Goal: Navigation & Orientation: Find specific page/section

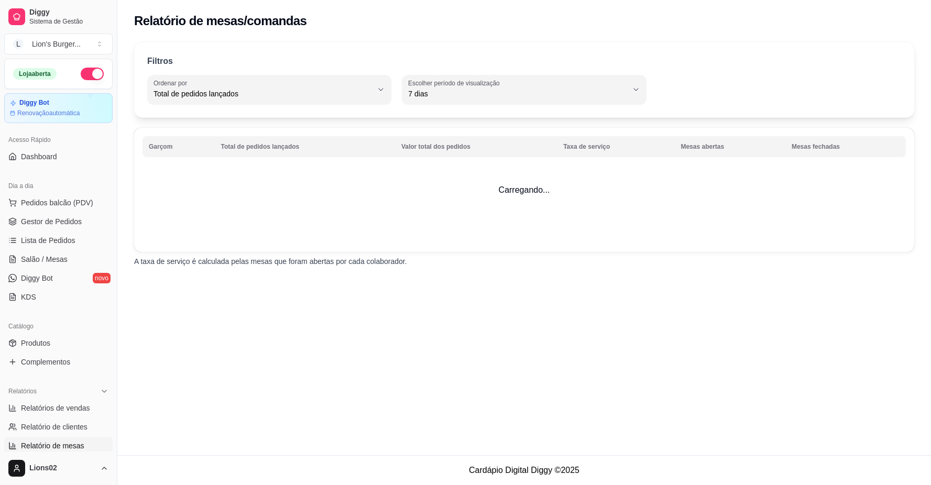
select select "TOTAL_OF_ORDERS"
select select "7"
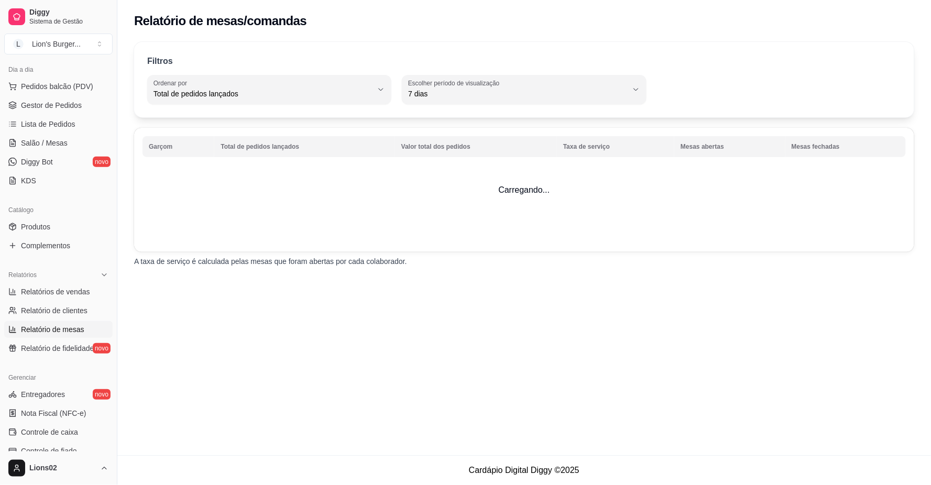
click at [69, 311] on span "Relatório de clientes" at bounding box center [54, 310] width 67 height 10
select select "30"
select select "HIGHEST_TOTAL_SPENT_WITH_ORDERS"
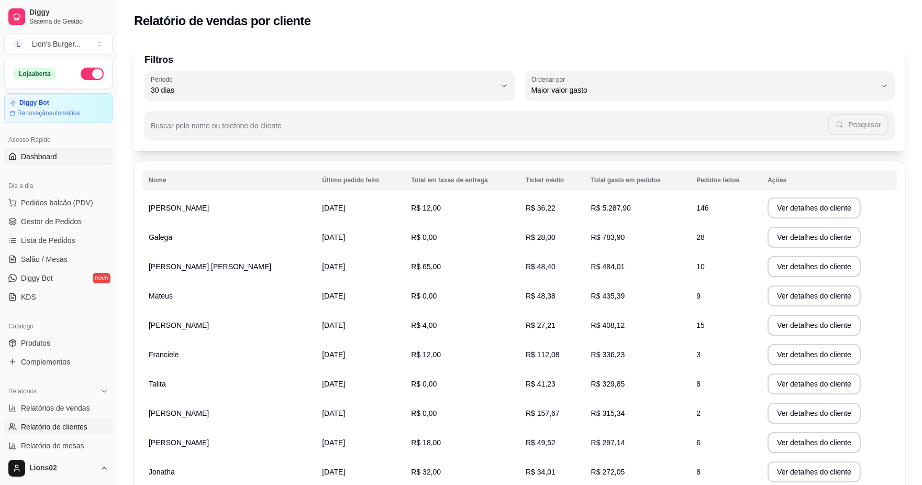
click at [55, 155] on span "Dashboard" at bounding box center [39, 156] width 36 height 10
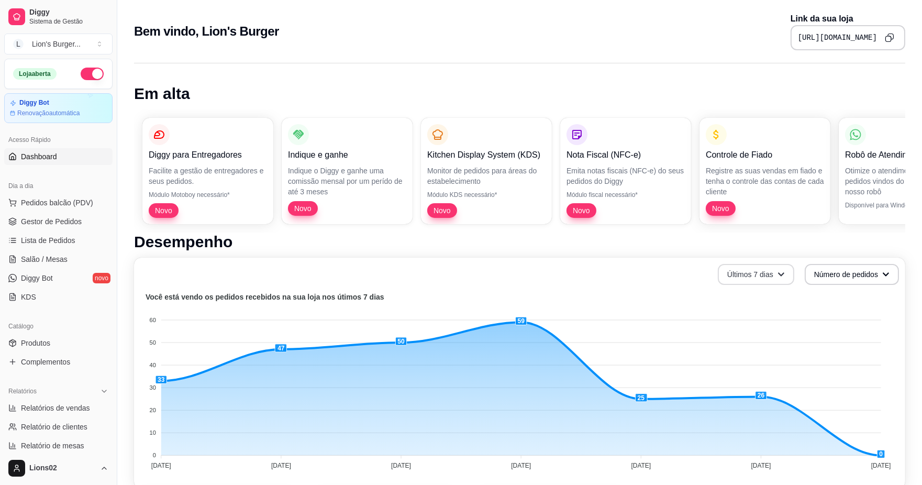
click at [779, 271] on icon "button" at bounding box center [781, 274] width 7 height 7
click at [765, 331] on span "Últimos 30 dias" at bounding box center [757, 334] width 88 height 10
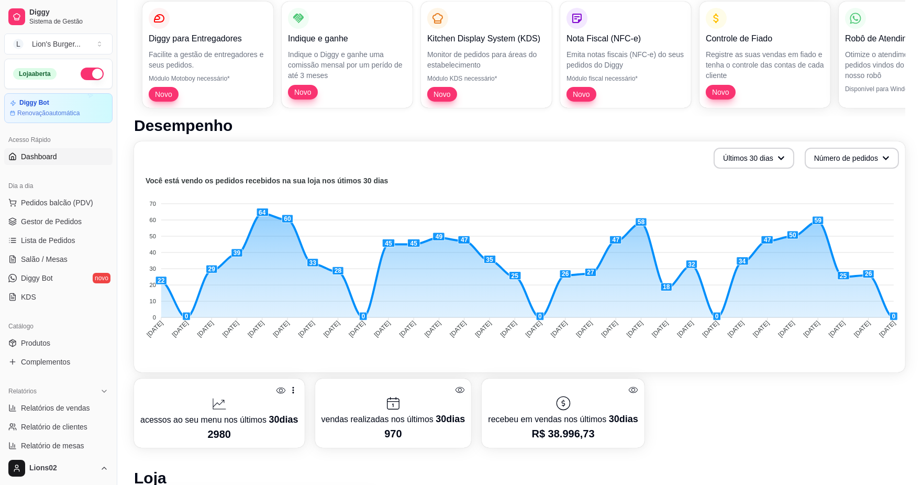
scroll to position [58, 0]
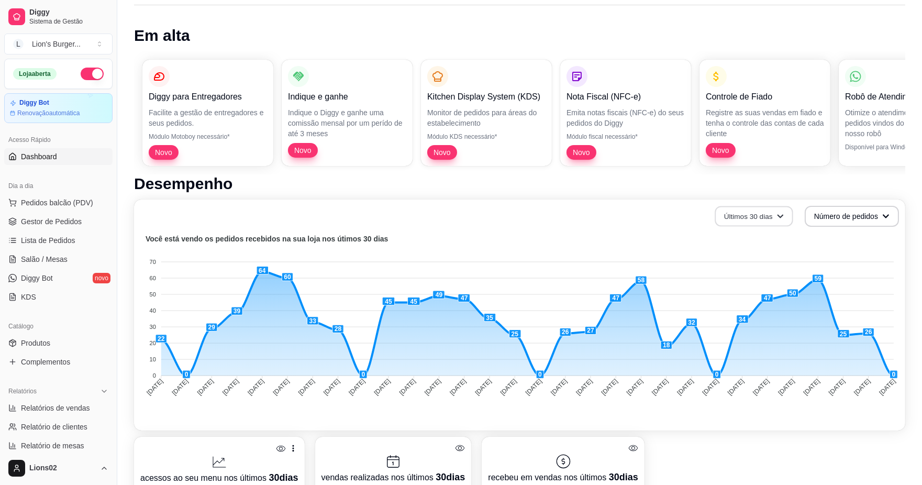
click at [783, 208] on button "Últimos 30 dias" at bounding box center [754, 216] width 78 height 20
click at [878, 216] on button "Número de pedidos" at bounding box center [853, 216] width 92 height 20
drag, startPoint x: 107, startPoint y: 234, endPoint x: 111, endPoint y: 245, distance: 10.9
click at [111, 245] on div "Loja aberta Diggy Bot Renovação automática Acesso Rápido Dashboard Dia a dia Pe…" at bounding box center [58, 255] width 117 height 393
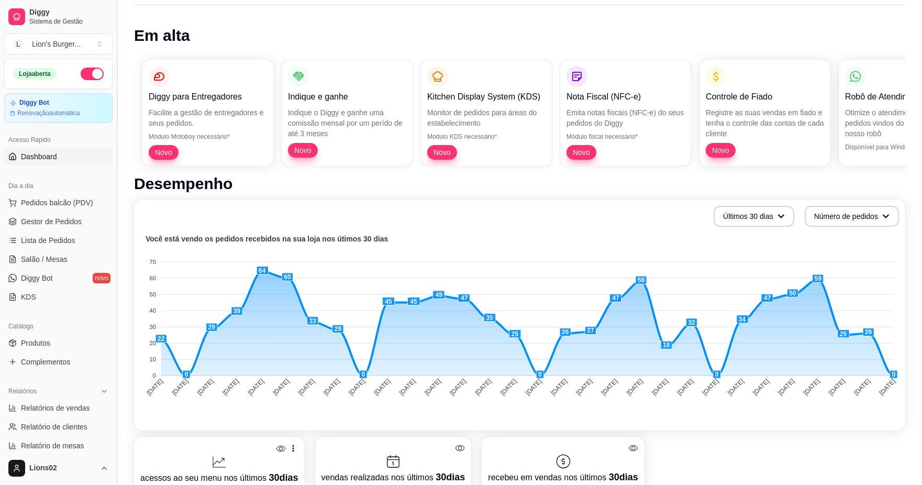
drag, startPoint x: 113, startPoint y: 245, endPoint x: 116, endPoint y: 259, distance: 15.0
click at [116, 259] on button "Toggle Sidebar" at bounding box center [117, 242] width 8 height 485
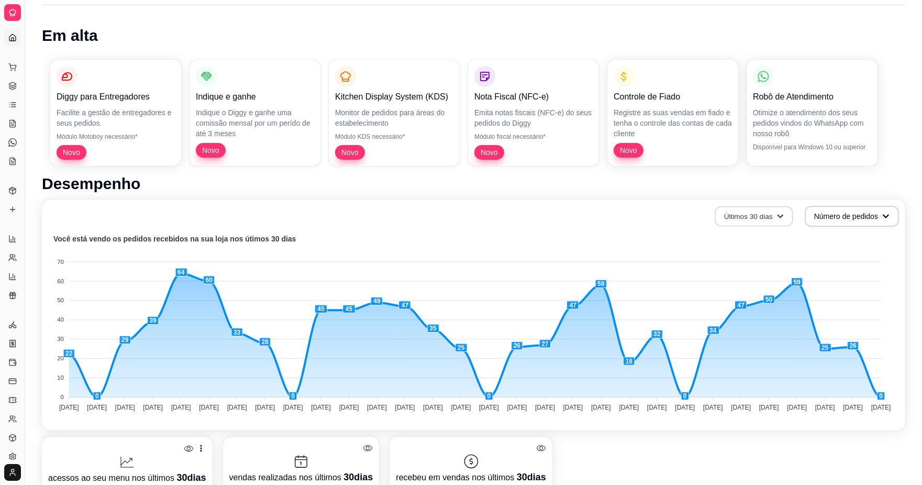
click at [749, 211] on button "Últimos 30 dias" at bounding box center [754, 216] width 78 height 20
click at [753, 241] on span "Últimos 7 dias" at bounding box center [755, 241] width 88 height 10
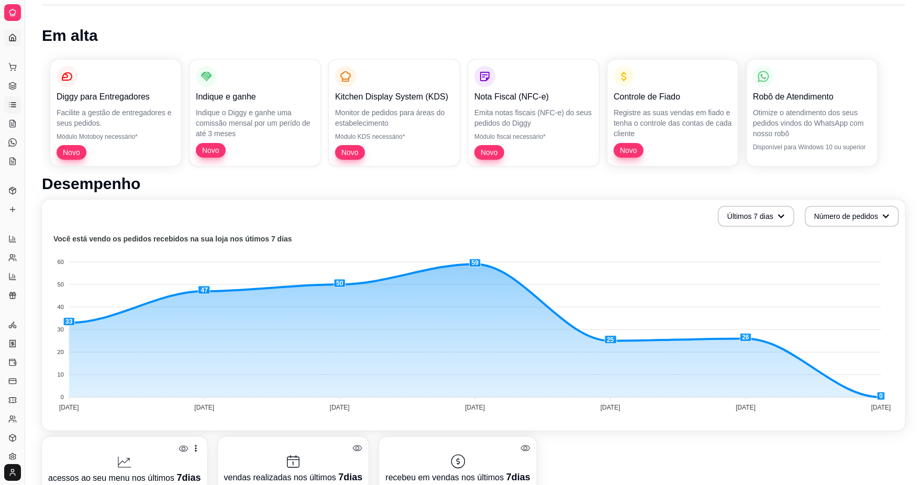
click at [15, 107] on icon at bounding box center [13, 107] width 5 height 0
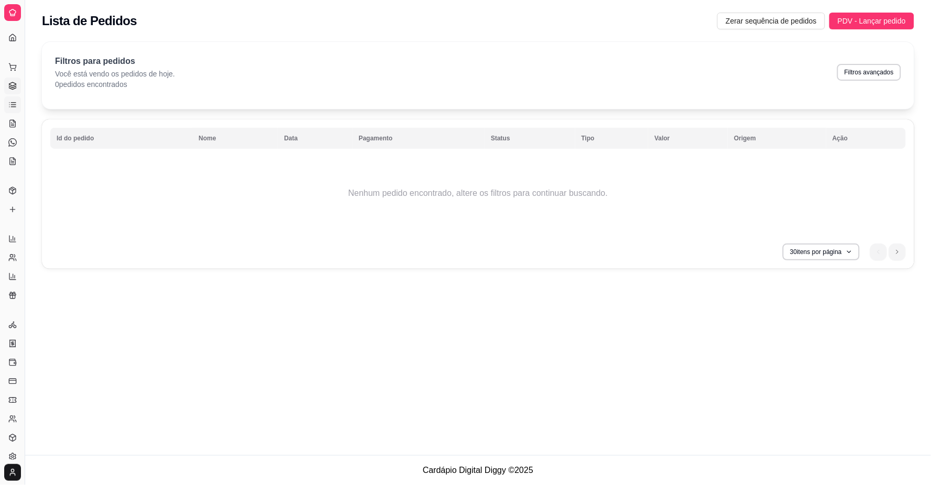
click at [15, 80] on link "Gestor de Pedidos" at bounding box center [12, 86] width 17 height 17
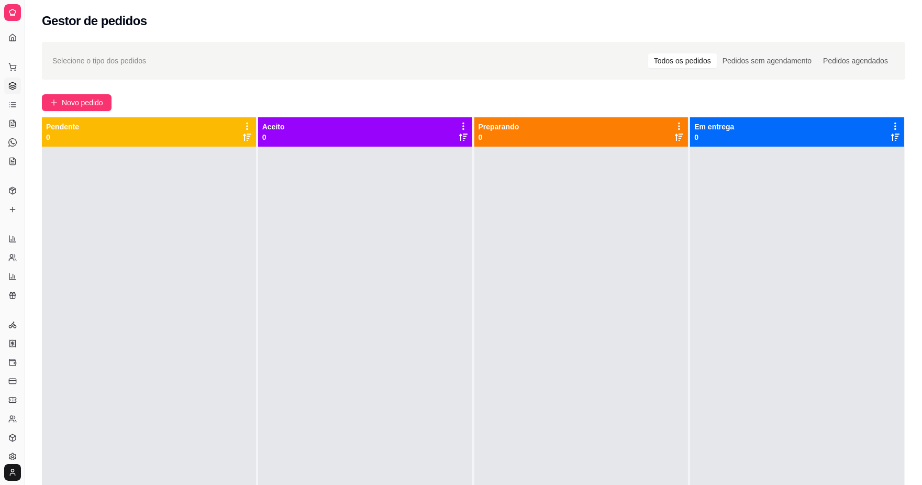
click at [13, 42] on div "Dia a dia" at bounding box center [12, 50] width 16 height 17
click at [13, 17] on div at bounding box center [12, 12] width 17 height 17
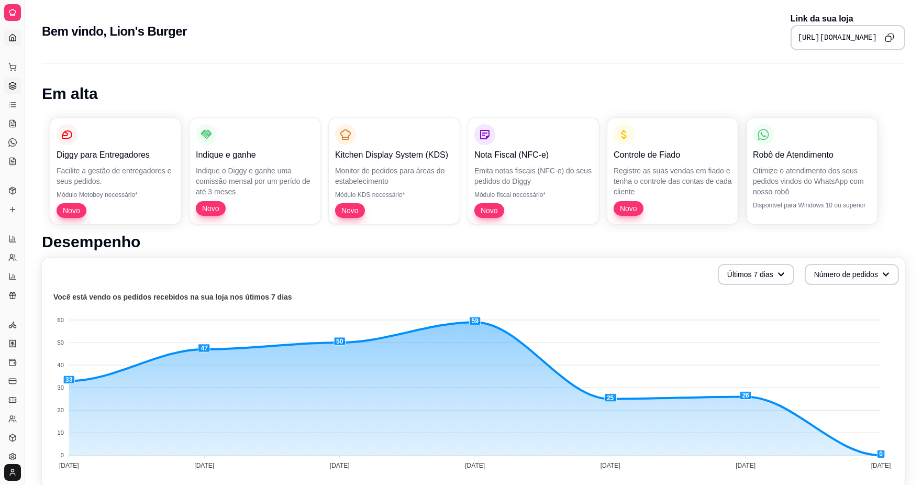
click at [14, 82] on icon at bounding box center [12, 86] width 8 height 8
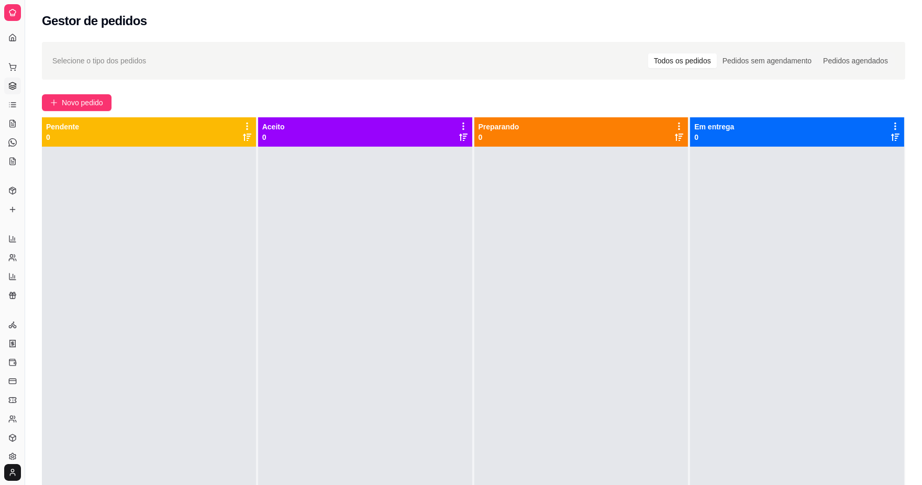
drag, startPoint x: 23, startPoint y: 91, endPoint x: 36, endPoint y: 92, distance: 13.1
click at [36, 92] on div "Diggy Sistema de Gestão L Lion's Burger ... Loja aberta Diggy Bot Renovação aut…" at bounding box center [461, 322] width 922 height 645
drag, startPoint x: 21, startPoint y: 87, endPoint x: 30, endPoint y: 90, distance: 8.6
click at [30, 90] on div "Diggy Sistema de Gestão L Lion's Burger ... Loja aberta Diggy Bot Renovação aut…" at bounding box center [461, 322] width 922 height 645
click at [12, 207] on icon at bounding box center [12, 209] width 8 height 8
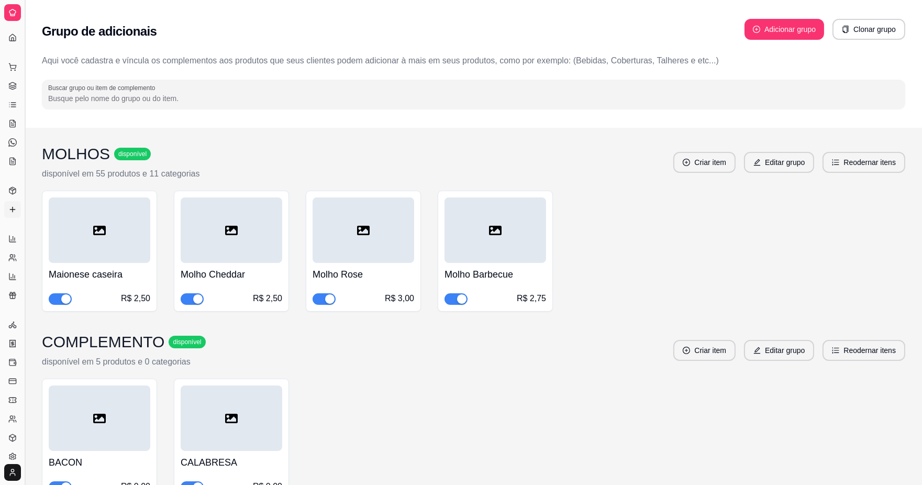
drag, startPoint x: 23, startPoint y: 227, endPoint x: 28, endPoint y: 229, distance: 5.5
click at [28, 229] on button "Toggle Sidebar" at bounding box center [24, 242] width 8 height 485
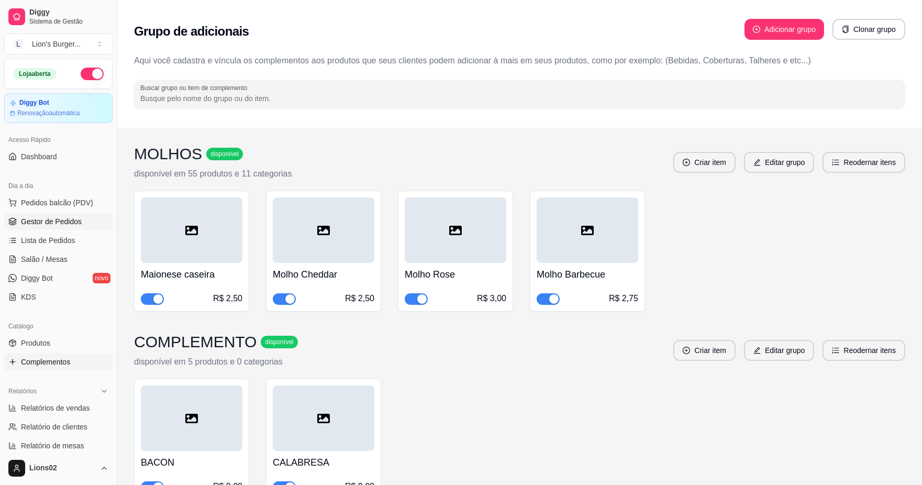
click at [55, 218] on span "Gestor de Pedidos" at bounding box center [51, 221] width 61 height 10
